Goal: Task Accomplishment & Management: Manage account settings

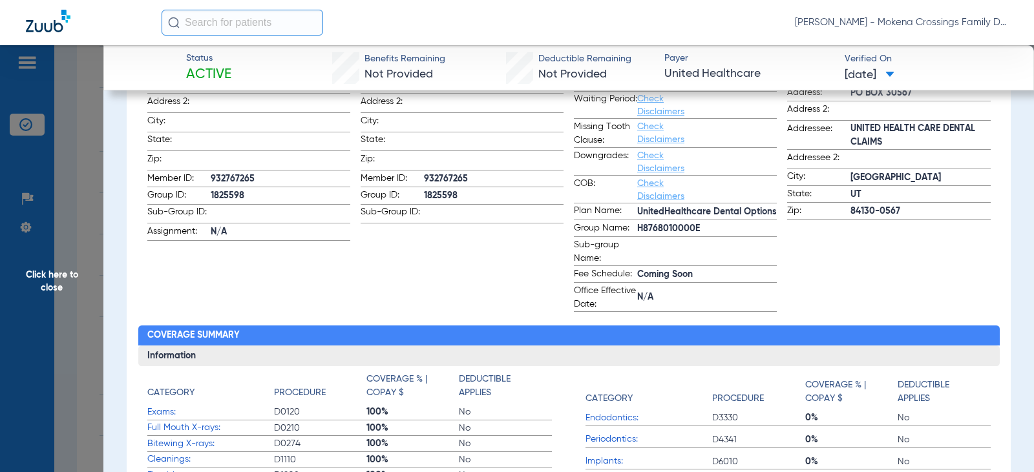
scroll to position [65, 0]
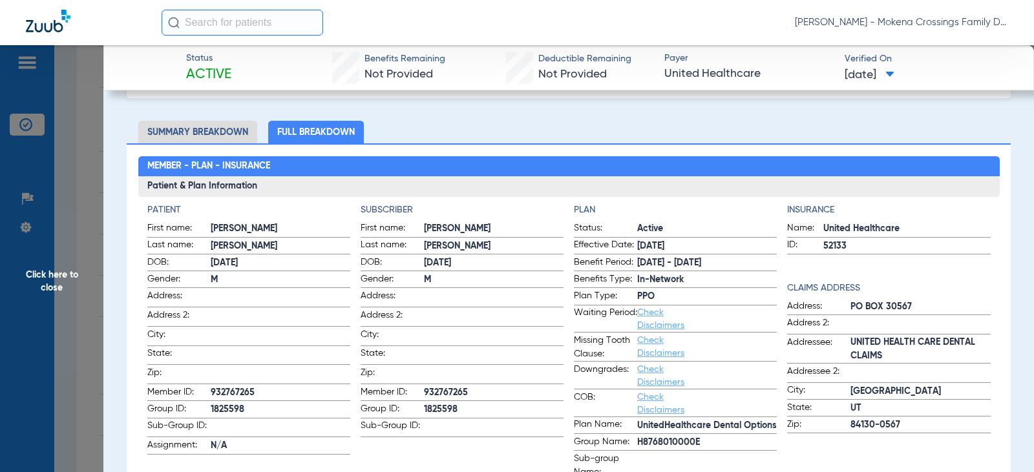
click at [51, 277] on span "Click here to close" at bounding box center [51, 281] width 103 height 472
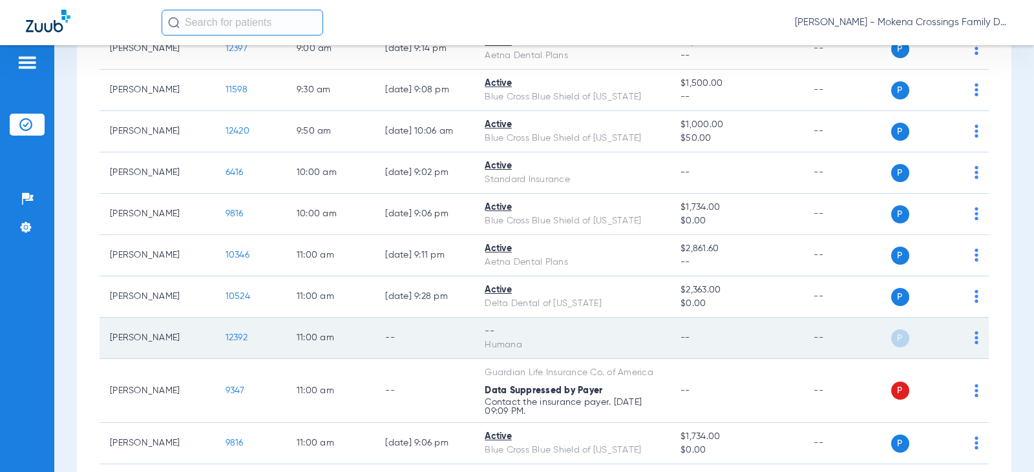
scroll to position [0, 0]
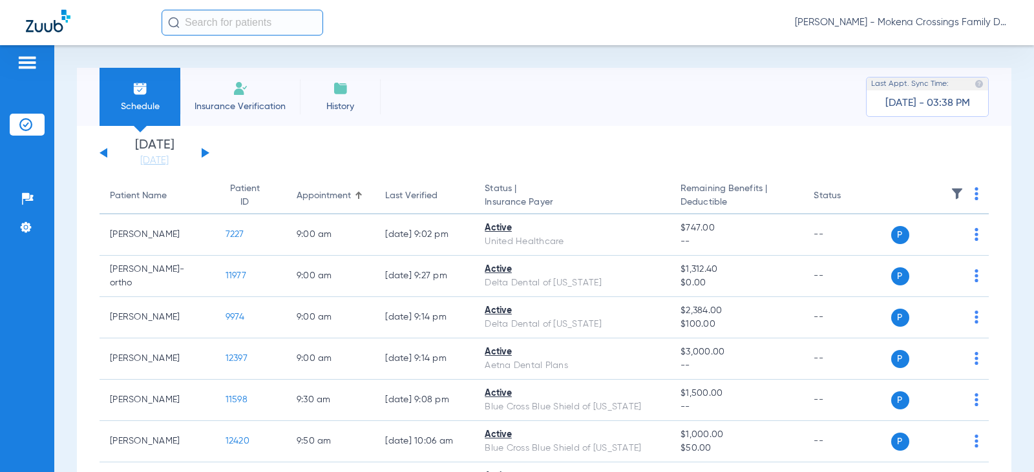
click at [105, 153] on button at bounding box center [104, 153] width 8 height 10
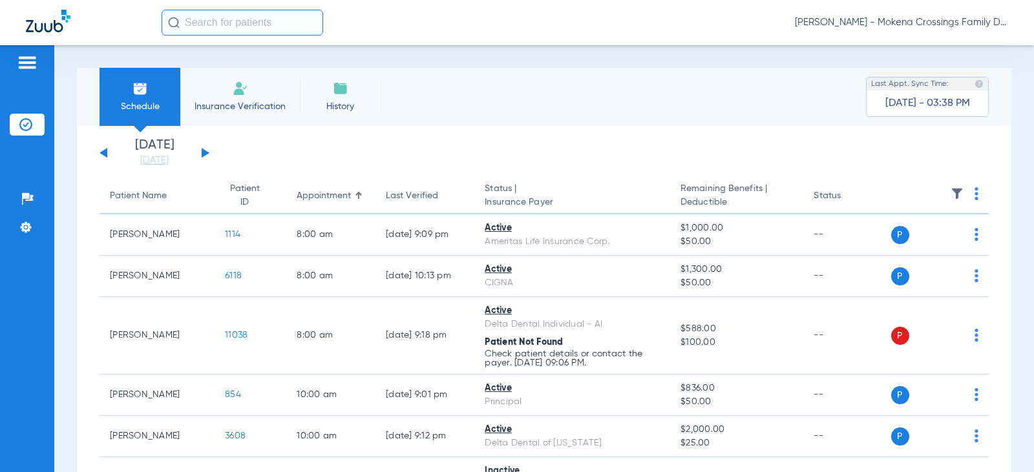
click at [206, 158] on div "[DATE] [DATE] [DATE] [DATE] [DATE] [DATE] [DATE] [DATE] [DATE] [DATE] [DATE] [D…" at bounding box center [155, 153] width 110 height 28
click at [205, 153] on button at bounding box center [206, 153] width 8 height 10
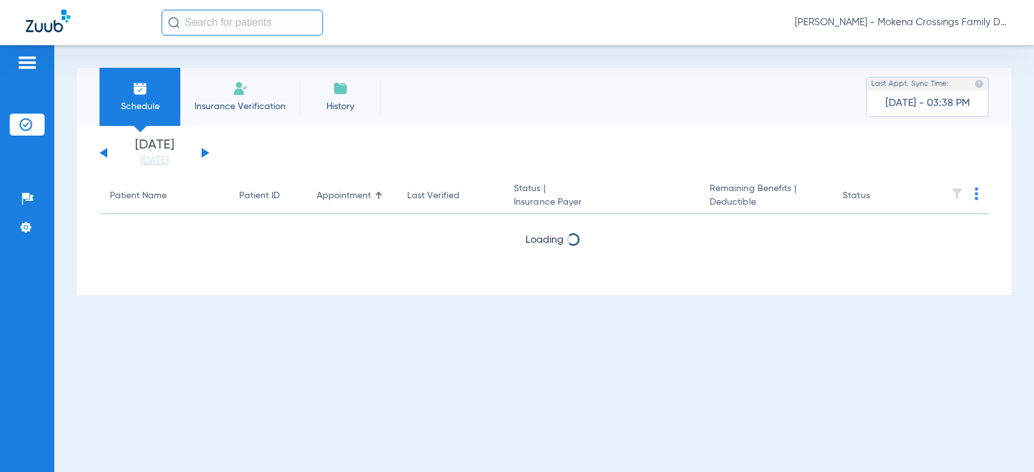
click at [205, 153] on button at bounding box center [206, 153] width 8 height 10
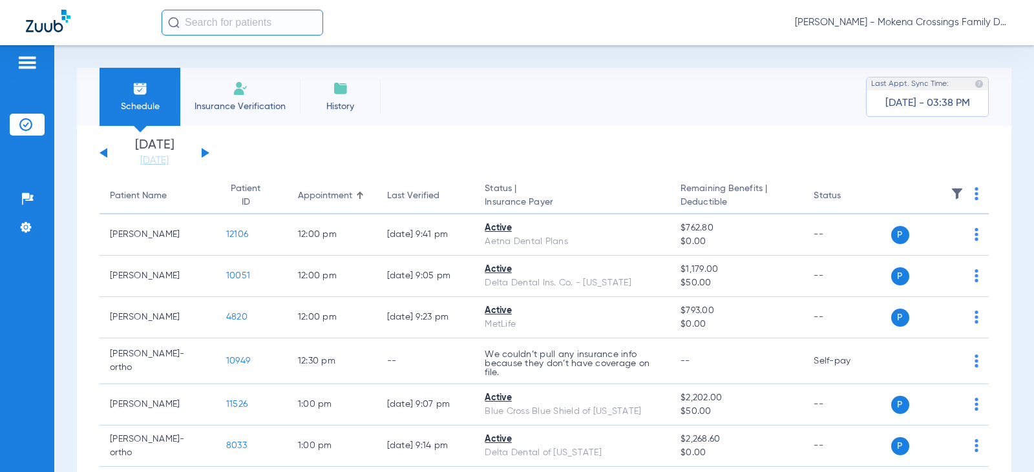
click at [202, 154] on button at bounding box center [206, 153] width 8 height 10
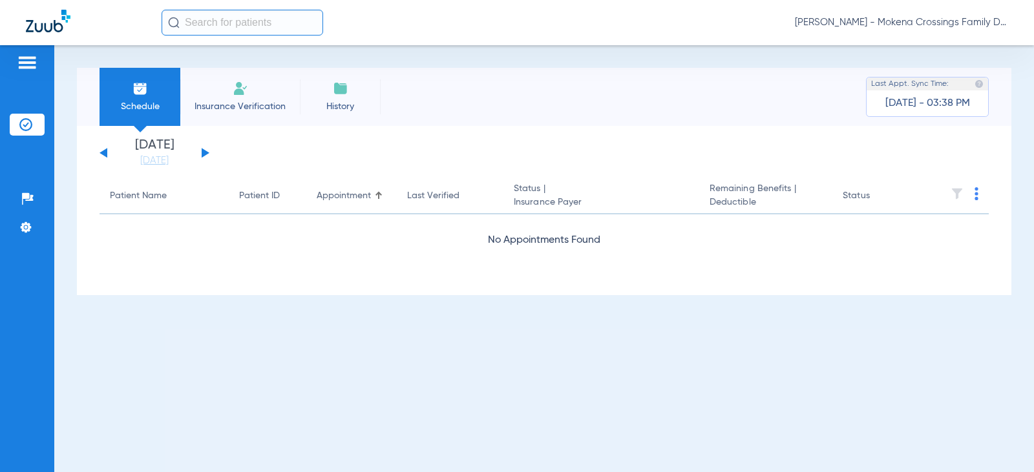
click at [105, 156] on button at bounding box center [104, 153] width 8 height 10
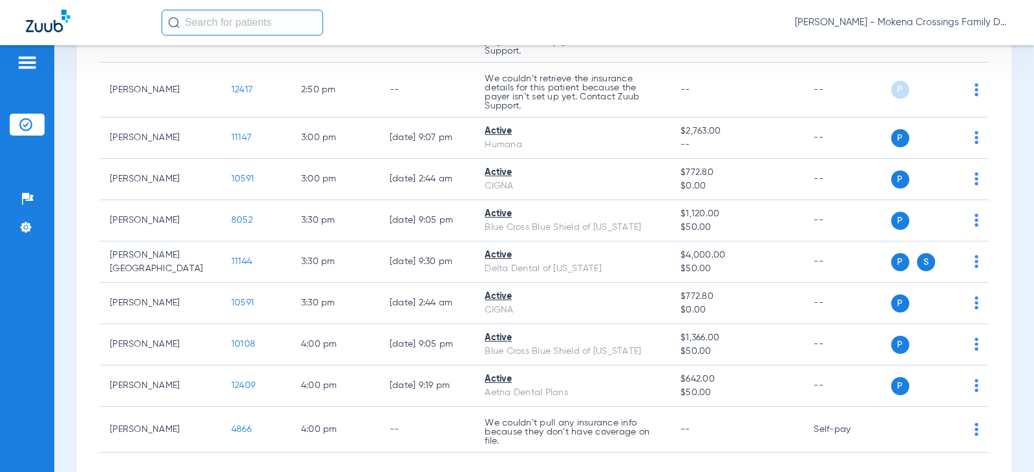
scroll to position [904, 0]
